Goal: Task Accomplishment & Management: Manage account settings

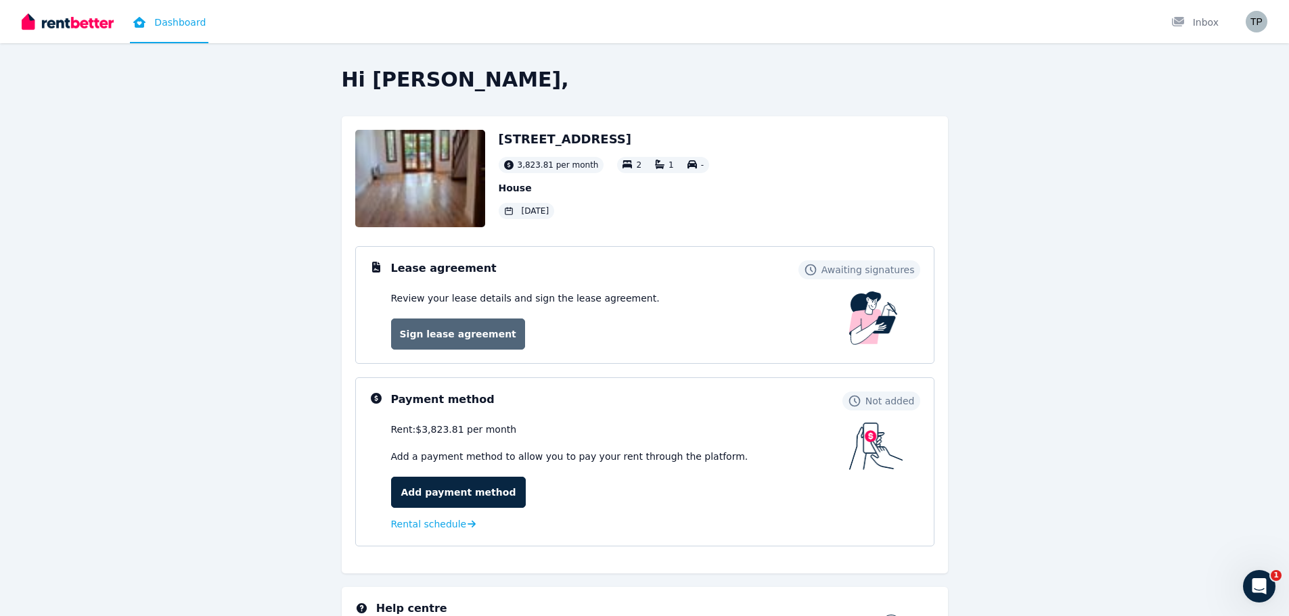
click at [455, 338] on link "Sign lease agreement" at bounding box center [458, 334] width 134 height 31
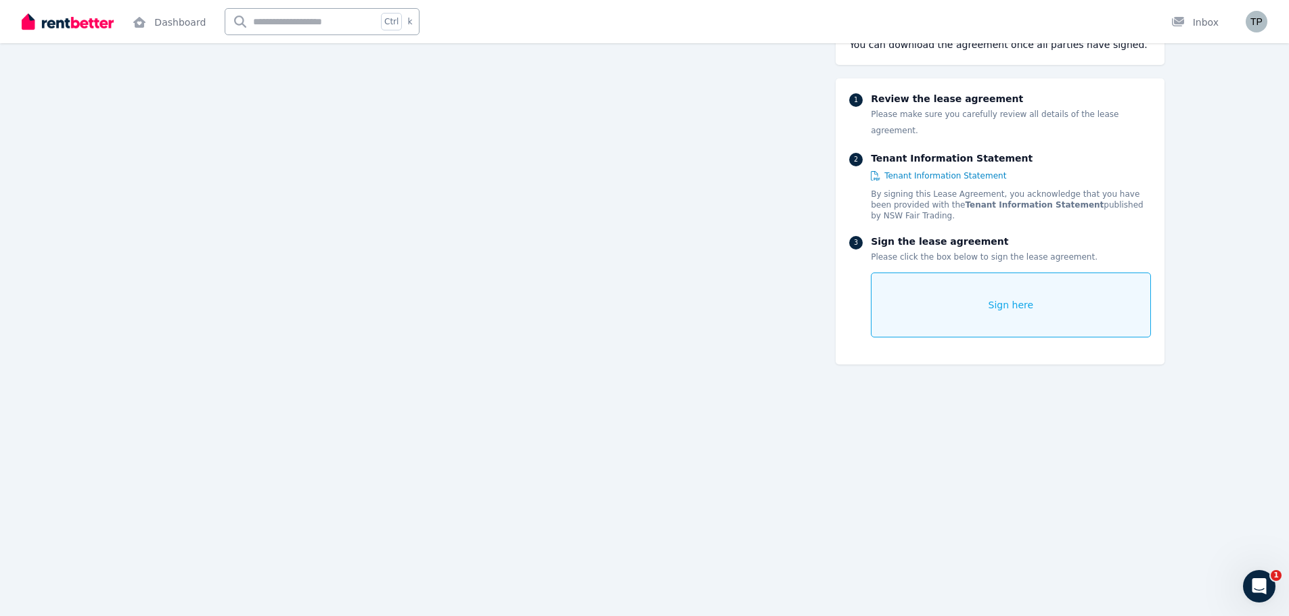
scroll to position [676, 0]
click at [1257, 30] on img "button" at bounding box center [1256, 22] width 22 height 22
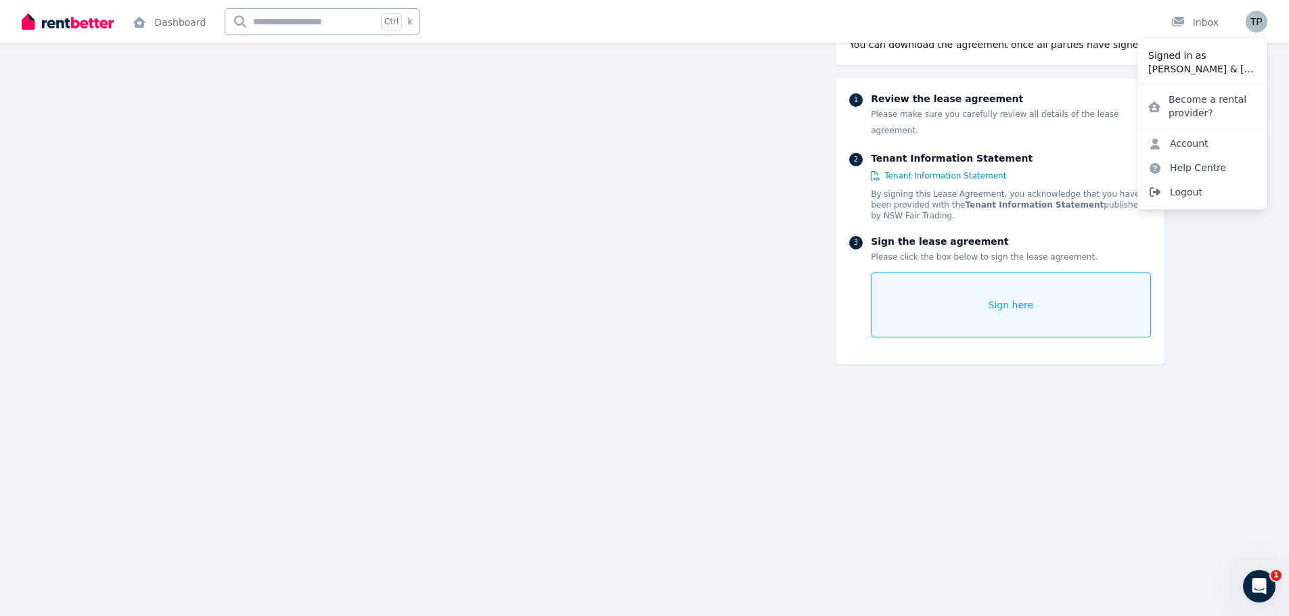
click at [1217, 186] on span "Logout" at bounding box center [1202, 192] width 130 height 24
